Goal: Task Accomplishment & Management: Use online tool/utility

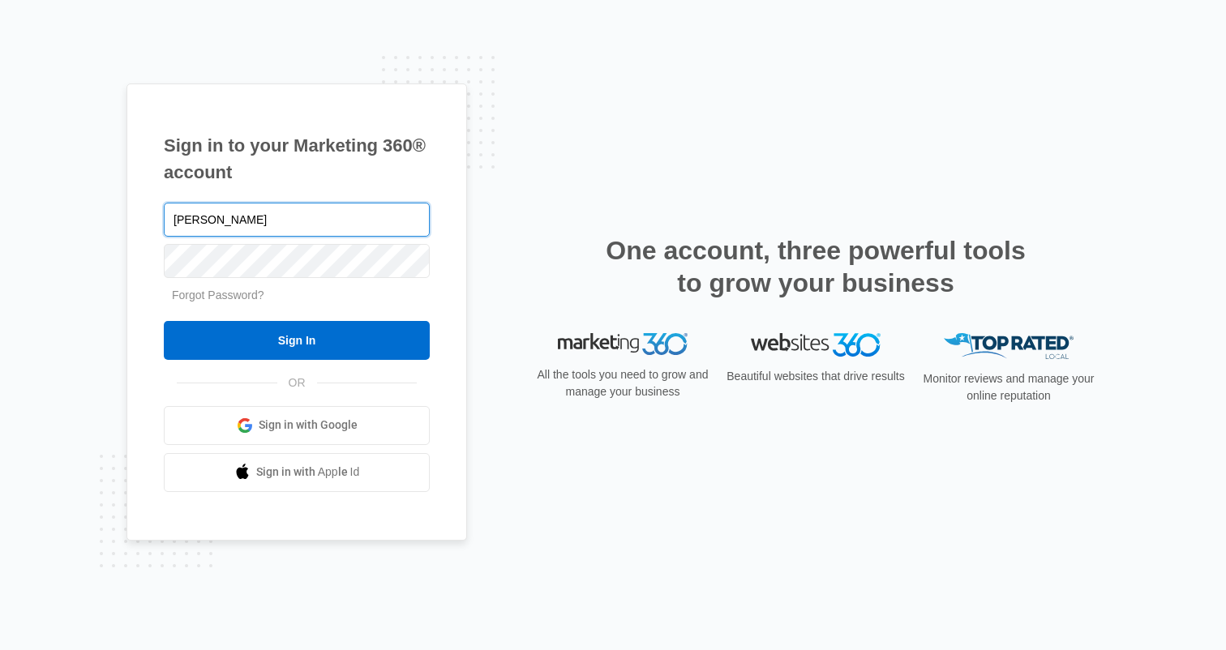
type input "[PERSON_NAME][EMAIL_ADDRESS][PERSON_NAME][DOMAIN_NAME]"
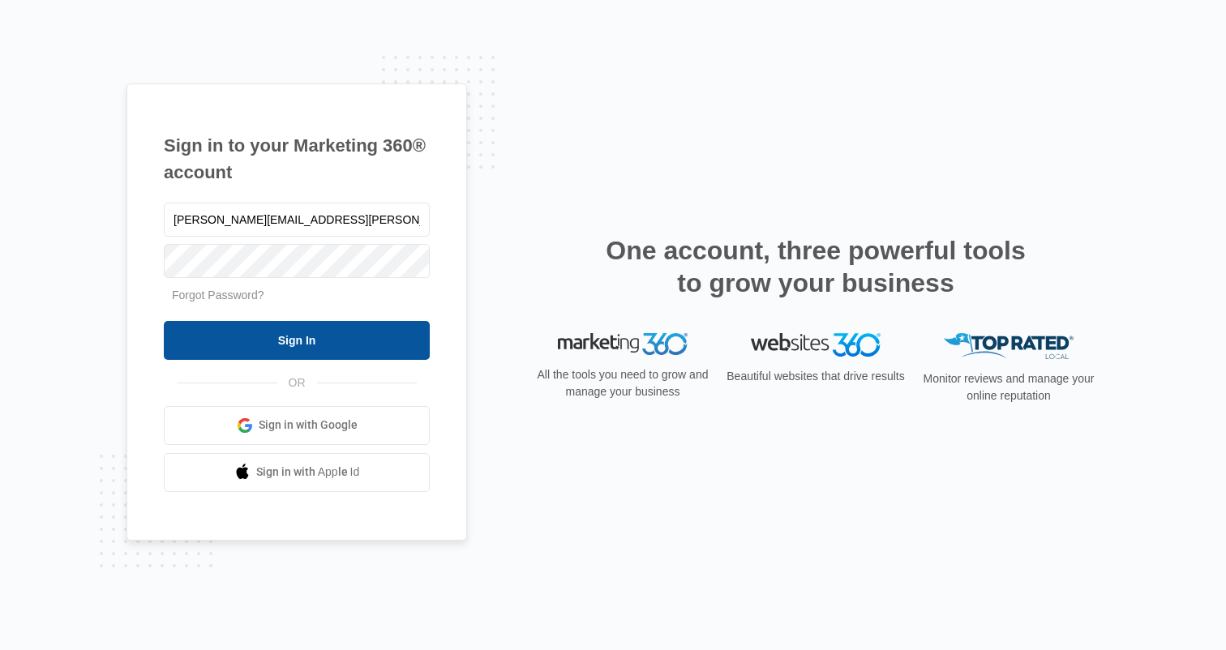
click at [366, 321] on input "Sign In" at bounding box center [297, 340] width 266 height 39
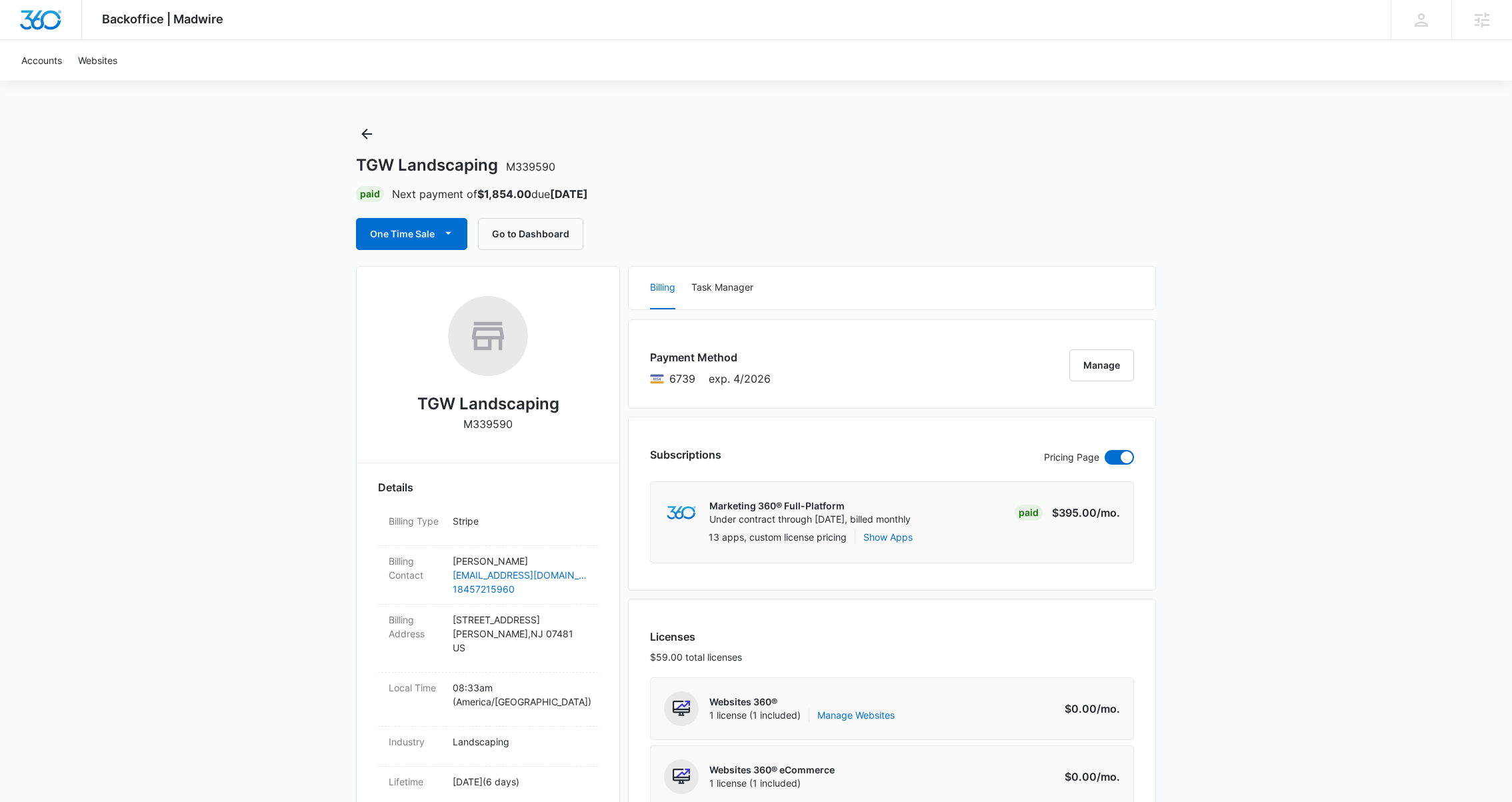
scroll to position [150, 0]
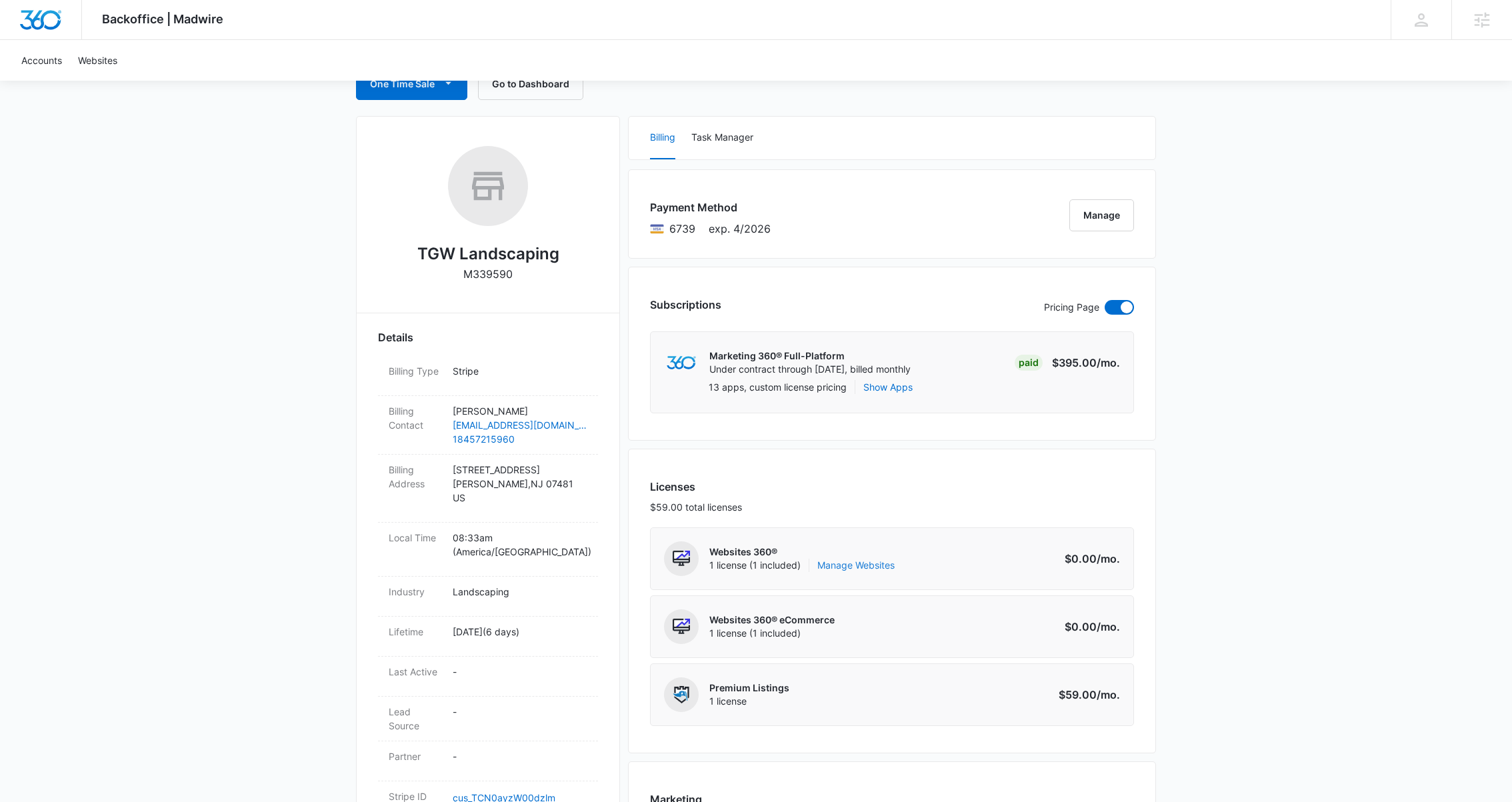
click at [854, 567] on link "Manage Websites" at bounding box center [856, 565] width 77 height 13
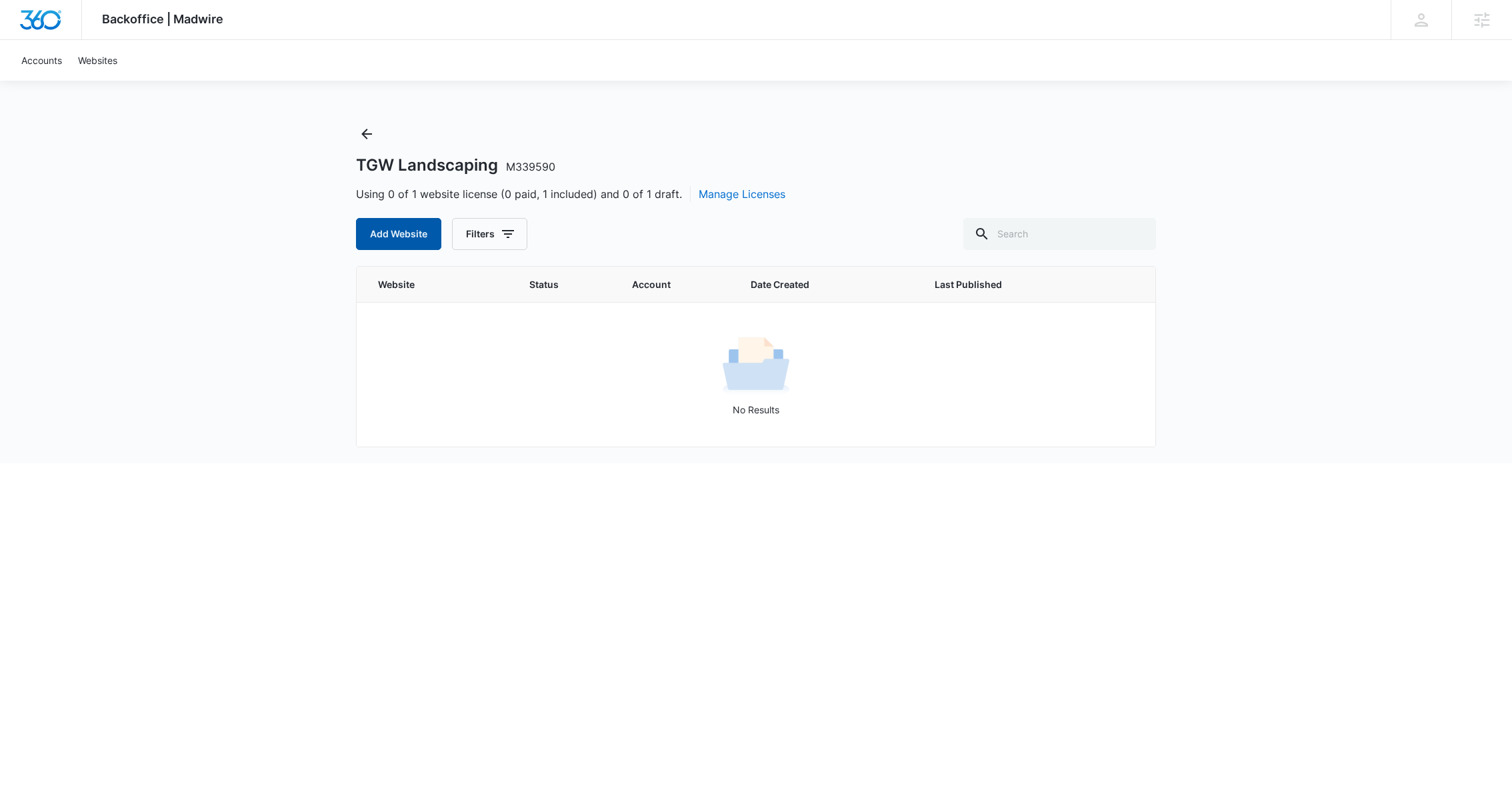
click at [404, 242] on button "Add Website" at bounding box center [399, 234] width 86 height 32
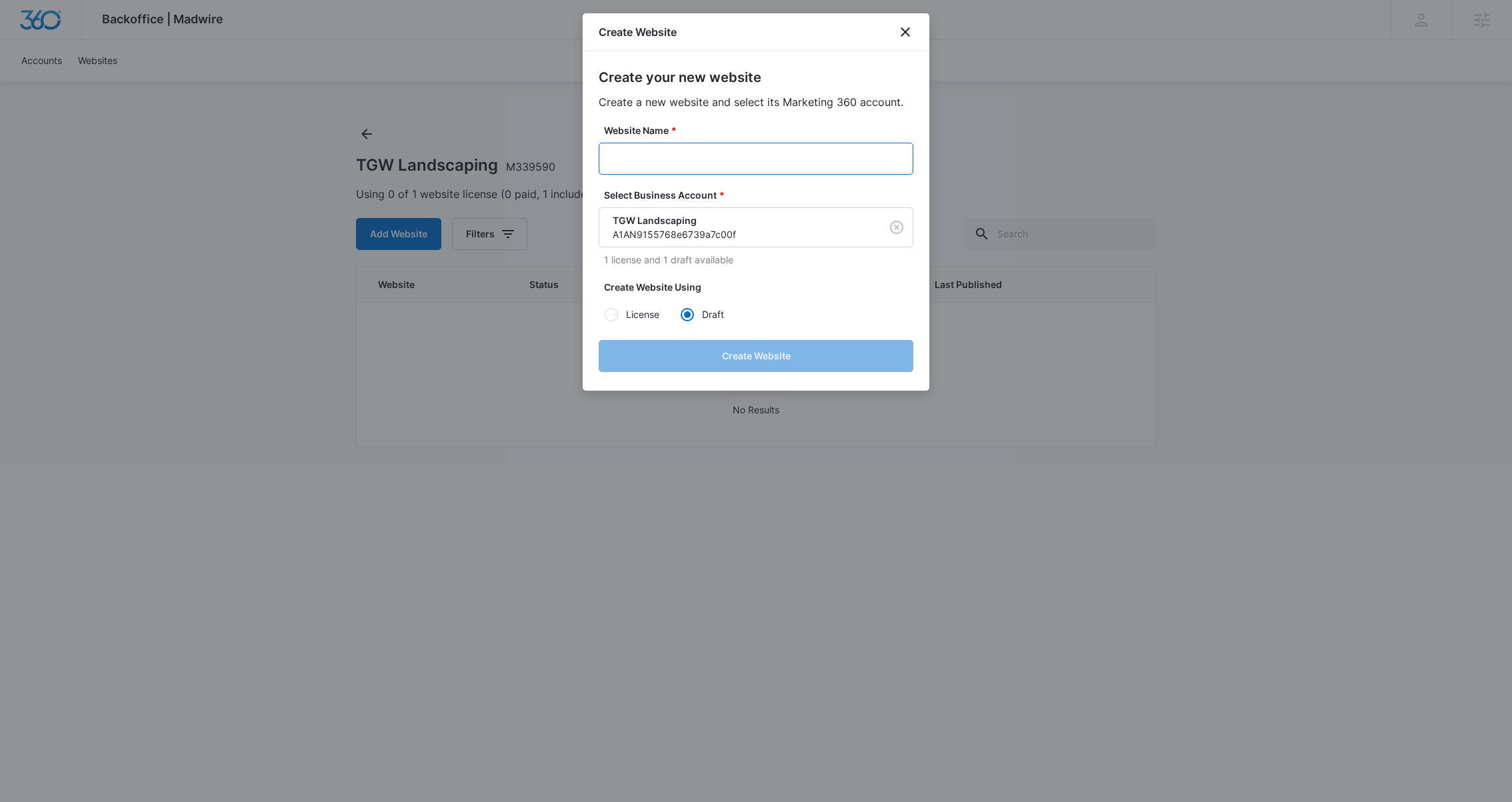
click at [661, 169] on input "Website Name *" at bounding box center [756, 159] width 315 height 32
paste input "M339590 - TGW Landscaping"
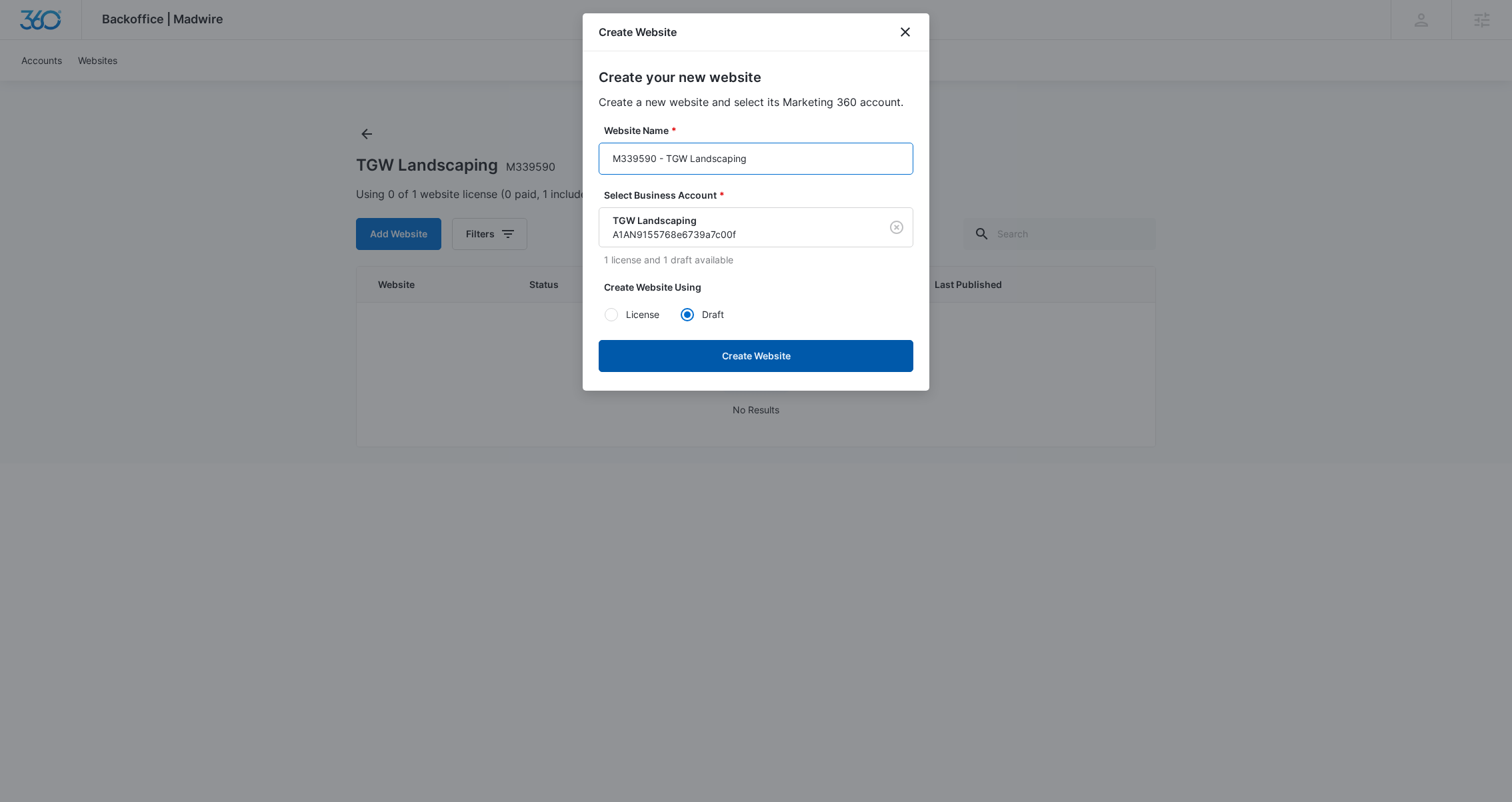
type input "M339590 - TGW Landscaping"
click at [728, 352] on button "Create Website" at bounding box center [756, 356] width 315 height 32
